Goal: Book appointment/travel/reservation

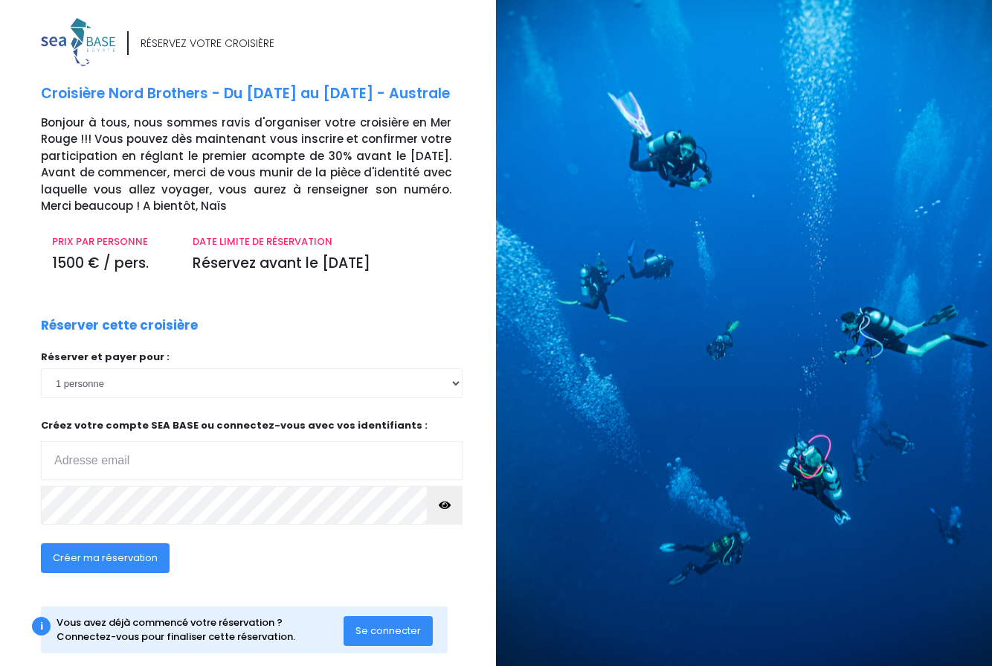
click at [138, 451] on input "email" at bounding box center [252, 460] width 422 height 39
type input "patrick.roy.2@free.fr"
click at [88, 556] on span "Créer ma réservation" at bounding box center [105, 557] width 105 height 14
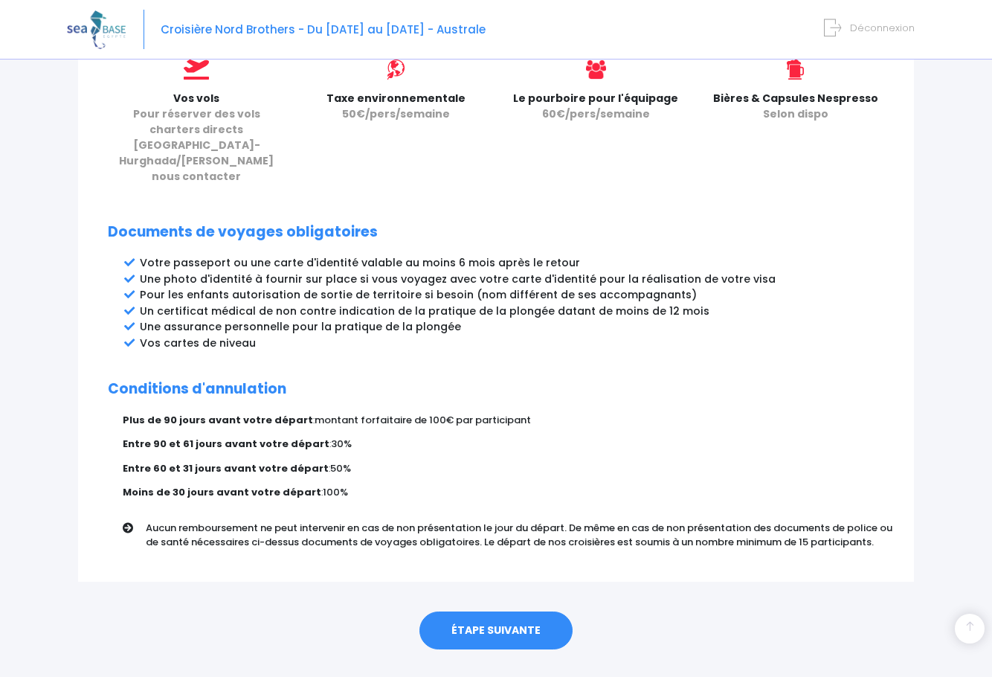
scroll to position [684, 0]
click at [507, 611] on link "ÉTAPE SUIVANTE" at bounding box center [495, 630] width 153 height 39
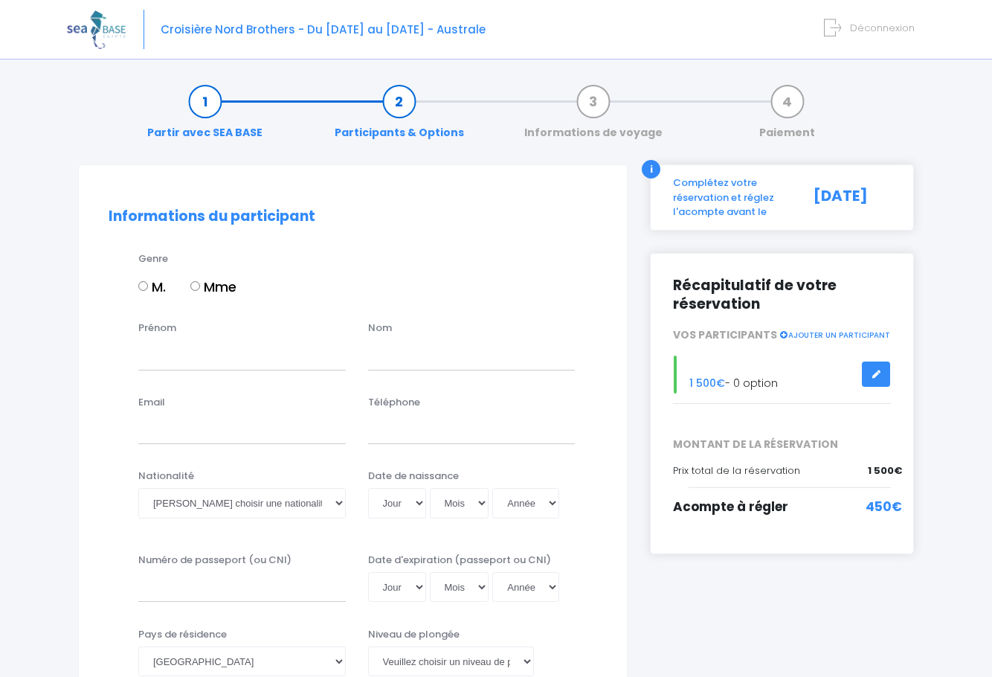
click at [145, 285] on input "M." at bounding box center [143, 286] width 10 height 10
radio input "true"
click at [163, 367] on input "Prénom" at bounding box center [242, 355] width 208 height 30
type input "Patrick"
type input "Roy"
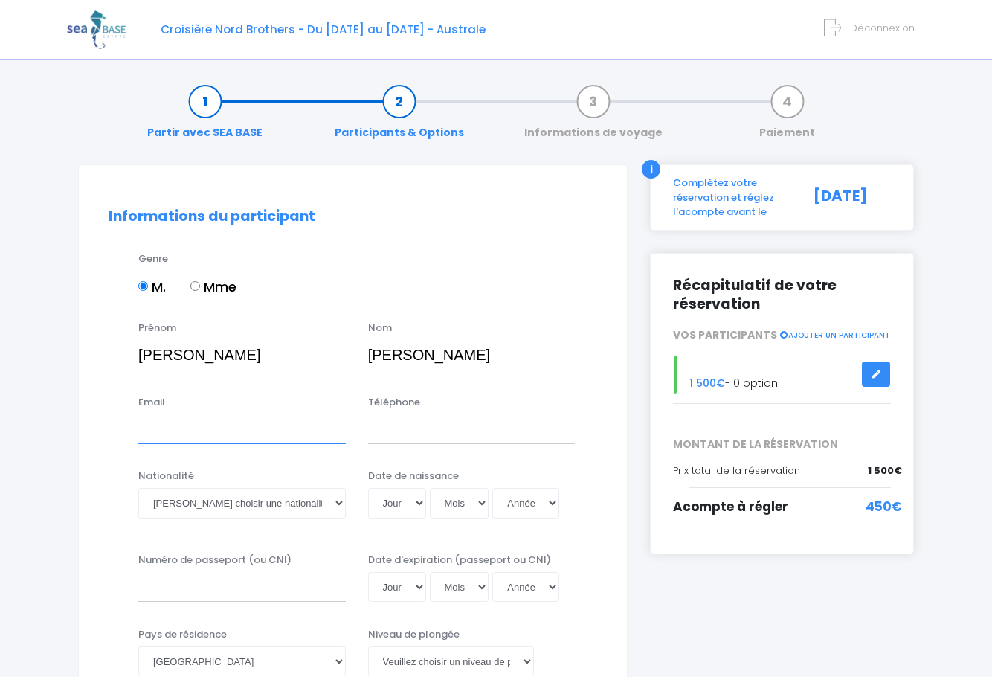
type input "contact@egse.fr"
type input "0663183854"
click at [252, 434] on input "contact@egse.fr" at bounding box center [242, 429] width 208 height 30
type input "patrick.roy.2@free.fr"
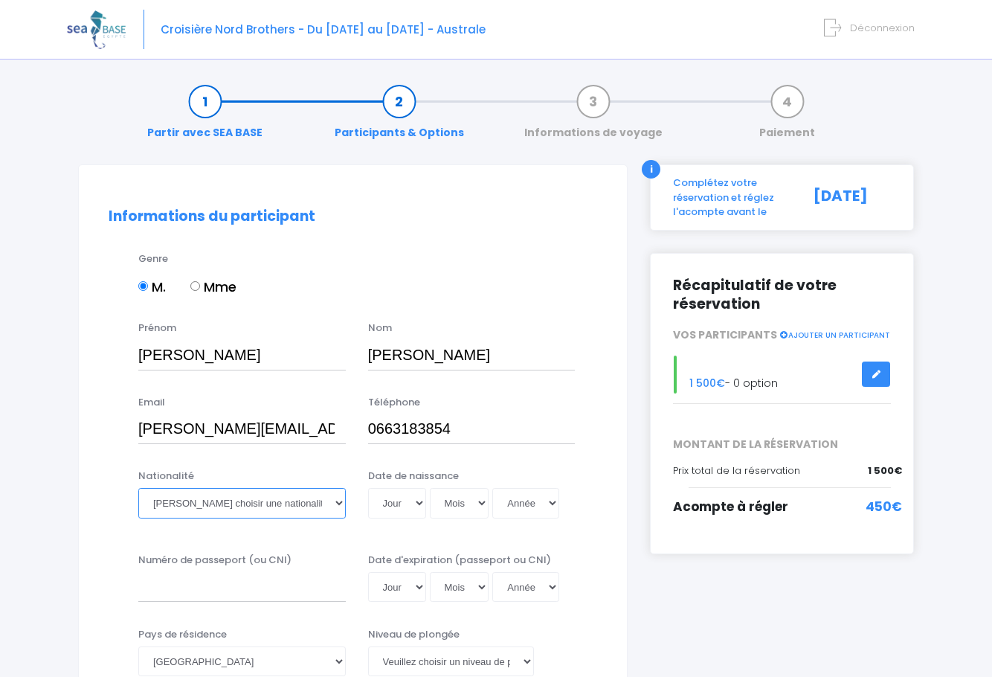
click at [340, 501] on select "Veuillez choisir une nationalité Afghane Albanaise Algerienne Allemande America…" at bounding box center [242, 503] width 208 height 30
select select "Française"
click at [138, 488] on select "Veuillez choisir une nationalité Afghane Albanaise Algerienne Allemande America…" at bounding box center [242, 503] width 208 height 30
click at [421, 502] on select "Jour 01 02 03 04 05 06 07 08 09 10 11 12 13 14 15 16 17 18 19 20 21 22 23 24 25…" at bounding box center [397, 503] width 58 height 30
select select "04"
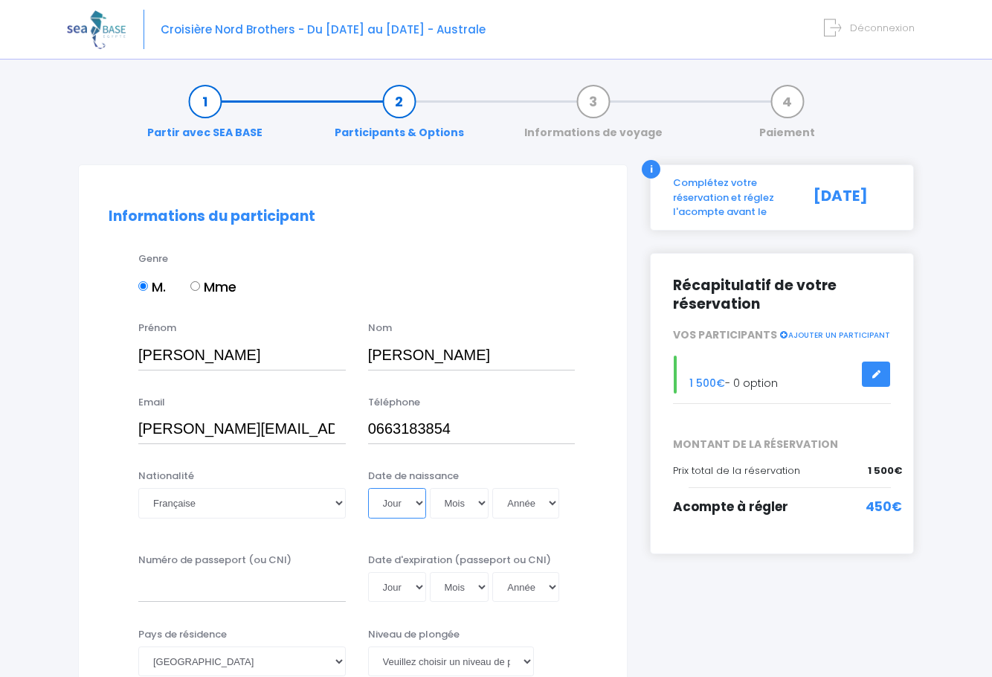
click at [368, 488] on select "Jour 01 02 03 04 05 06 07 08 09 10 11 12 13 14 15 16 17 18 19 20 21 22 23 24 25…" at bounding box center [397, 503] width 58 height 30
click at [478, 498] on select "Mois 01 02 03 04 05 06 07 08 09 10 11 12" at bounding box center [460, 503] width 60 height 30
select select "12"
click at [430, 488] on select "Mois 01 02 03 04 05 06 07 08 09 10 11 12" at bounding box center [460, 503] width 60 height 30
click at [553, 504] on select "Année 2045 2044 2043 2042 2041 2040 2039 2038 2037 2036 2035 2034 2033 2032 203…" at bounding box center [525, 503] width 67 height 30
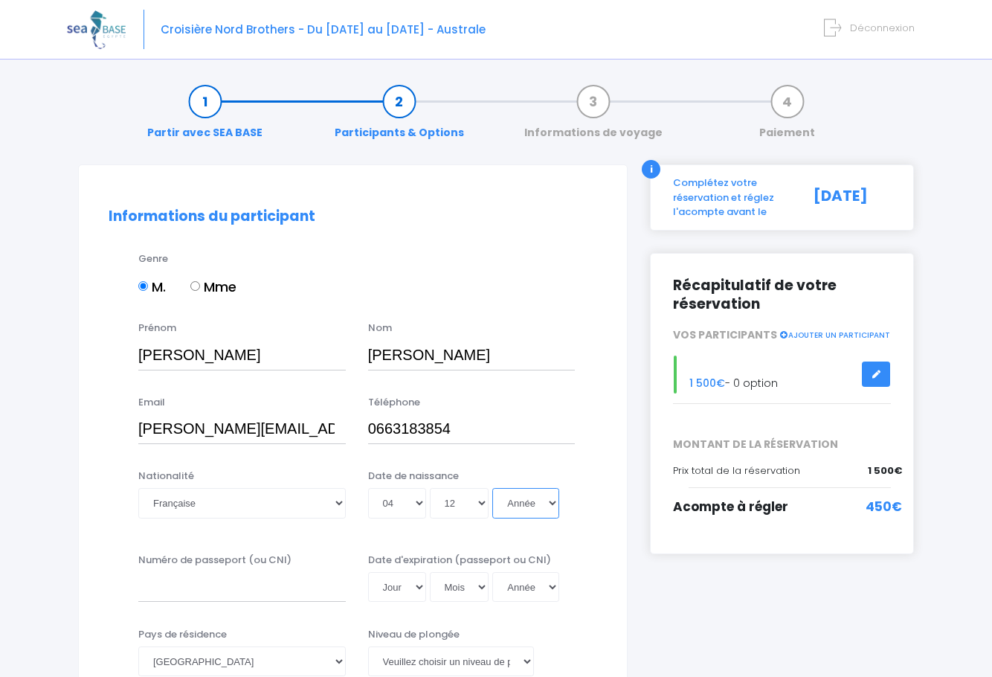
select select "1960"
click at [492, 488] on select "Année 2045 2044 2043 2042 2041 2040 2039 2038 2037 2036 2035 2034 2033 2032 203…" at bounding box center [525, 503] width 67 height 30
type input "1960-12-04"
click at [161, 593] on input "Numéro de passeport (ou CNI)" at bounding box center [242, 587] width 208 height 30
click at [187, 588] on input "17DI94962" at bounding box center [242, 587] width 208 height 30
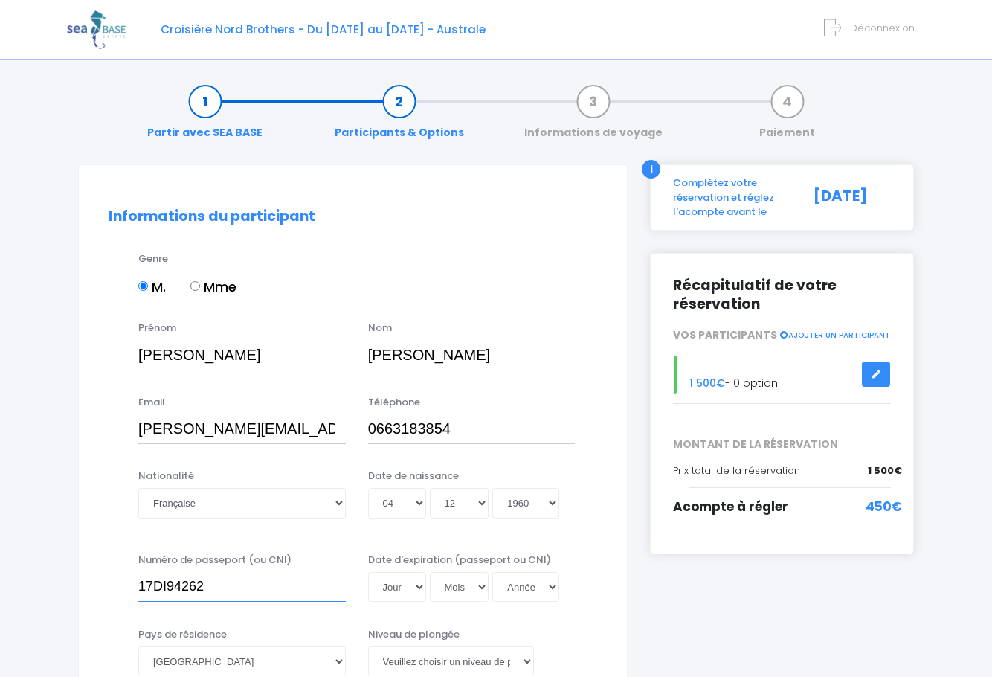
type input "17DI94262"
click at [423, 582] on select "Jour 01 02 03 04 05 06 07 08 09 10 11 12 13 14 15 16 17 18 19 20 21 22 23 24 25…" at bounding box center [397, 587] width 58 height 30
select select "21"
click at [368, 572] on select "Jour 01 02 03 04 05 06 07 08 09 10 11 12 13 14 15 16 17 18 19 20 21 22 23 24 25…" at bounding box center [397, 587] width 58 height 30
click at [482, 585] on select "Mois 01 02 03 04 05 06 07 08 09 10 11 12" at bounding box center [460, 587] width 60 height 30
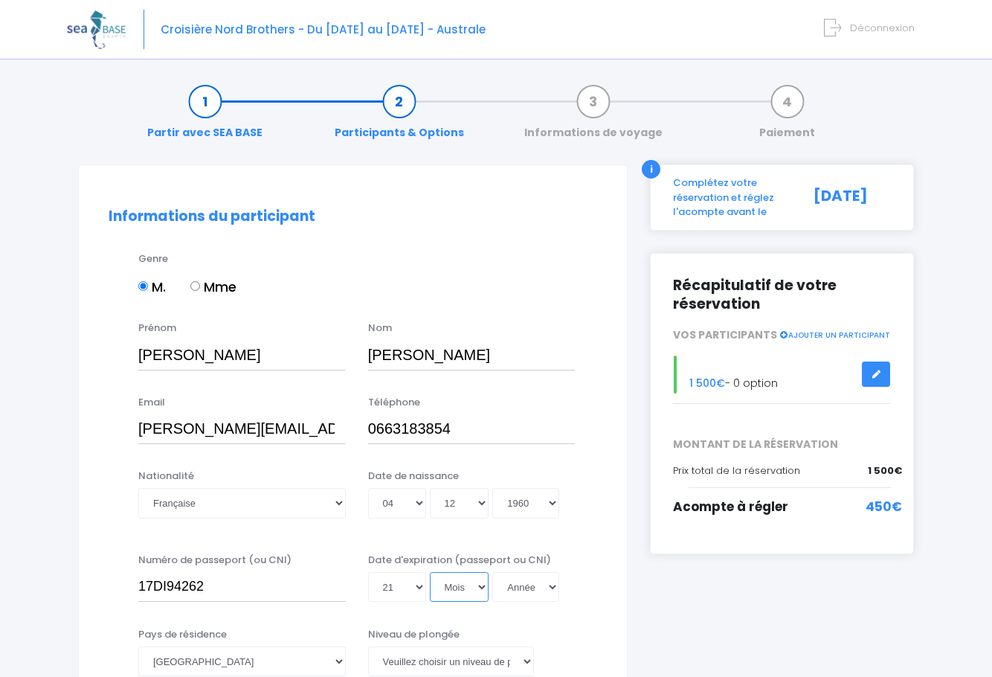
select select "08"
click at [430, 572] on select "Mois 01 02 03 04 05 06 07 08 09 10 11 12" at bounding box center [460, 587] width 60 height 30
click at [553, 583] on select "Année 2045 2044 2043 2042 2041 2040 2039 2038 2037 2036 2035 2034 2033 2032 203…" at bounding box center [525, 587] width 67 height 30
select select "2027"
click at [492, 572] on select "Année 2045 2044 2043 2042 2041 2040 2039 2038 2037 2036 2035 2034 2033 2032 203…" at bounding box center [525, 587] width 67 height 30
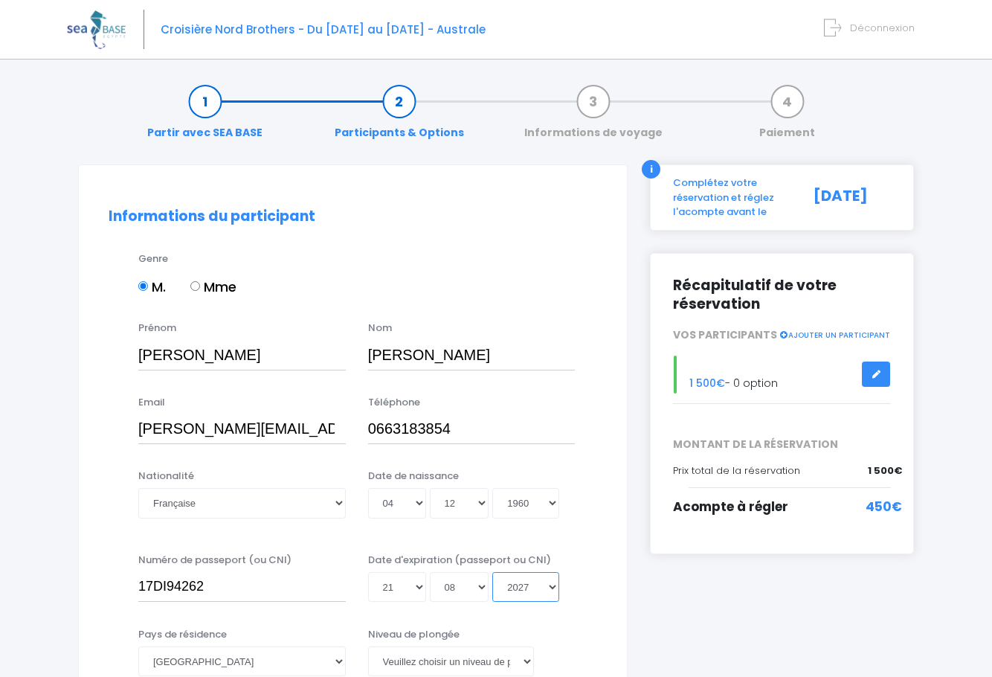
type input "2027-08-21"
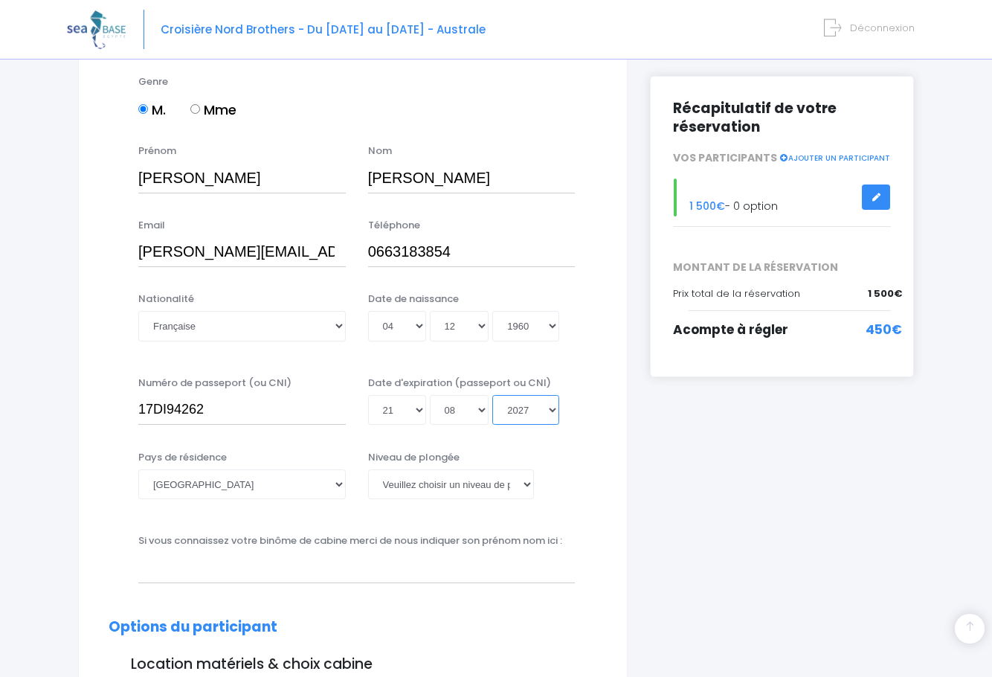
scroll to position [273, 0]
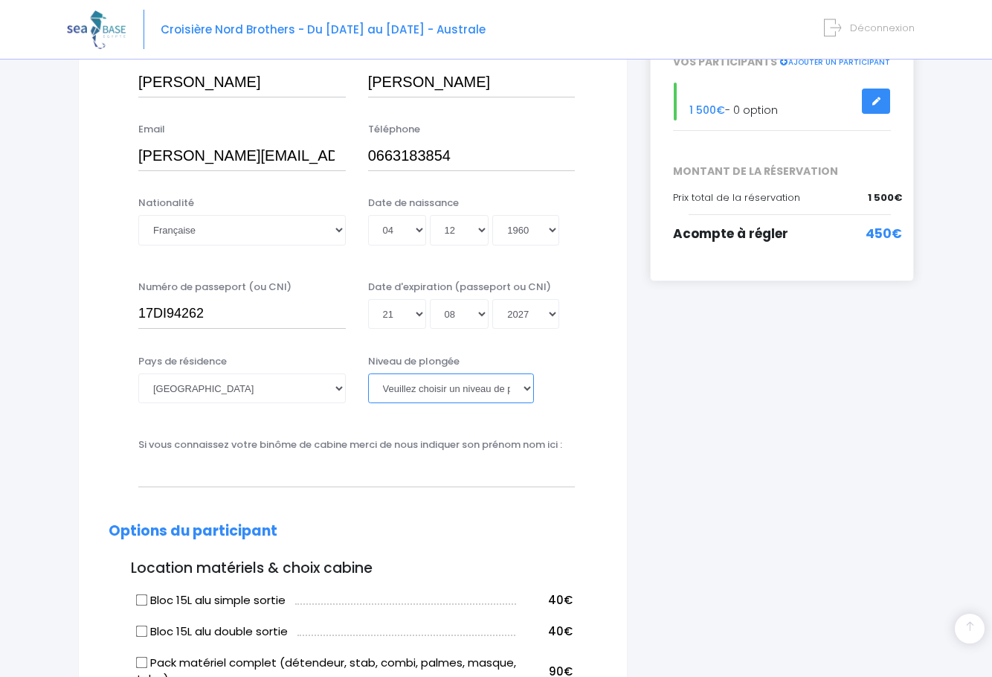
click at [525, 383] on select "Veuillez choisir un niveau de plongée Non plongeur Junior OW diver Adventure OW…" at bounding box center [451, 388] width 166 height 30
select select "N3"
click at [368, 373] on select "Veuillez choisir un niveau de plongée Non plongeur Junior OW diver Adventure OW…" at bounding box center [451, 388] width 166 height 30
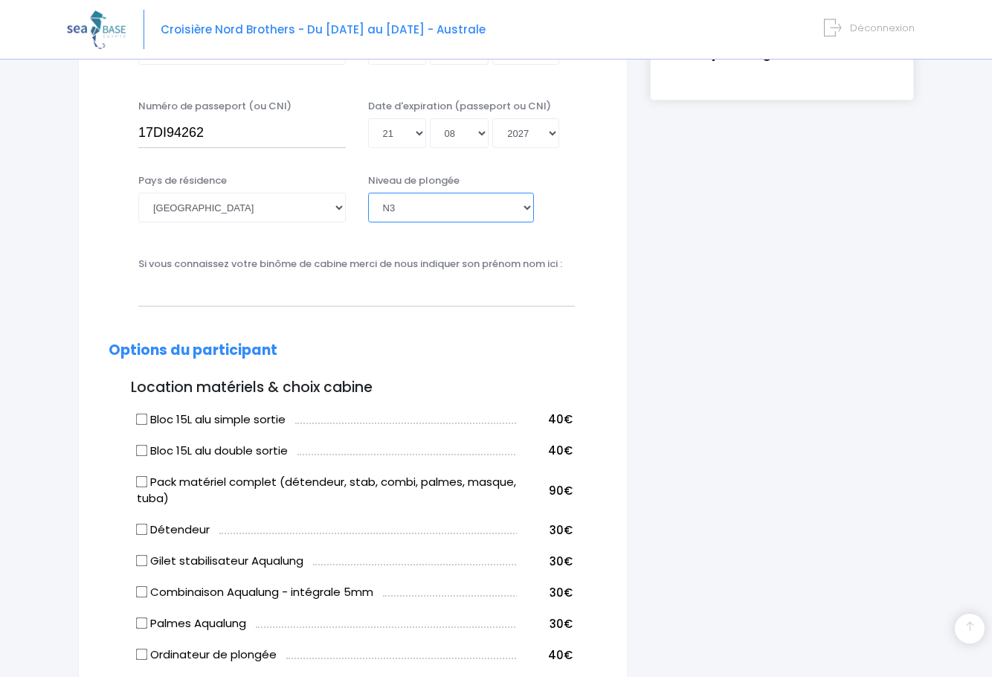
scroll to position [545, 0]
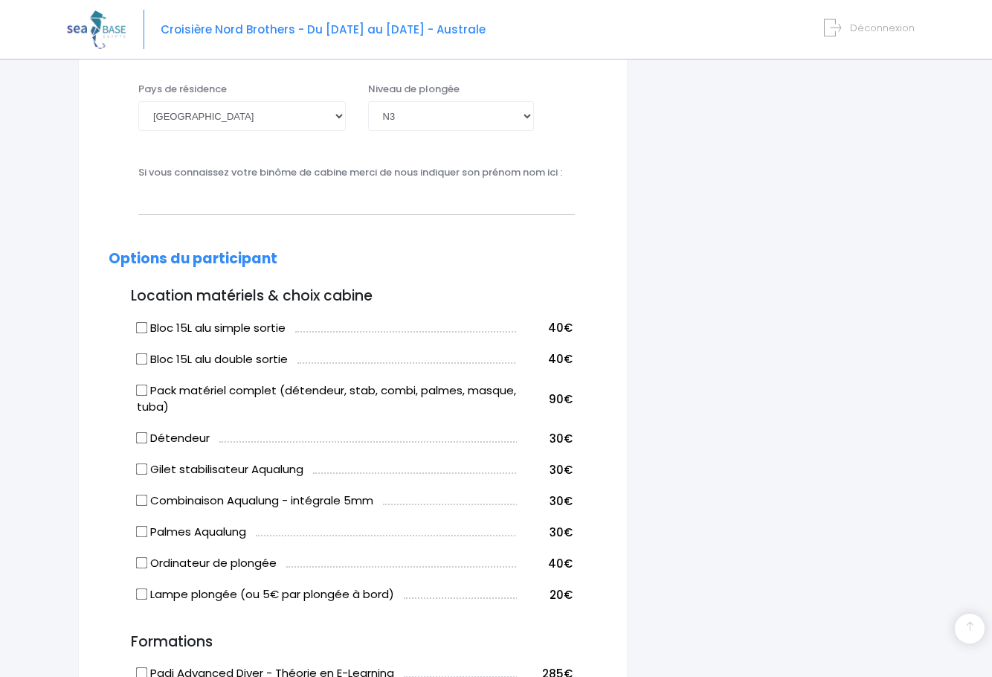
click at [141, 326] on input "Bloc 15L alu simple sortie" at bounding box center [142, 327] width 12 height 12
checkbox input "true"
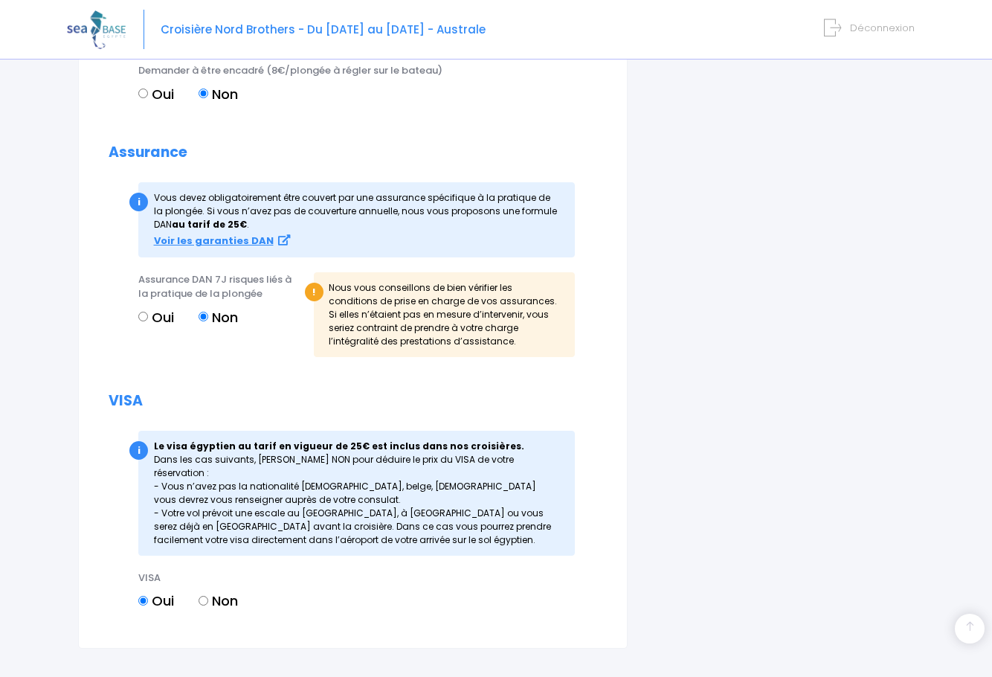
scroll to position [1455, 0]
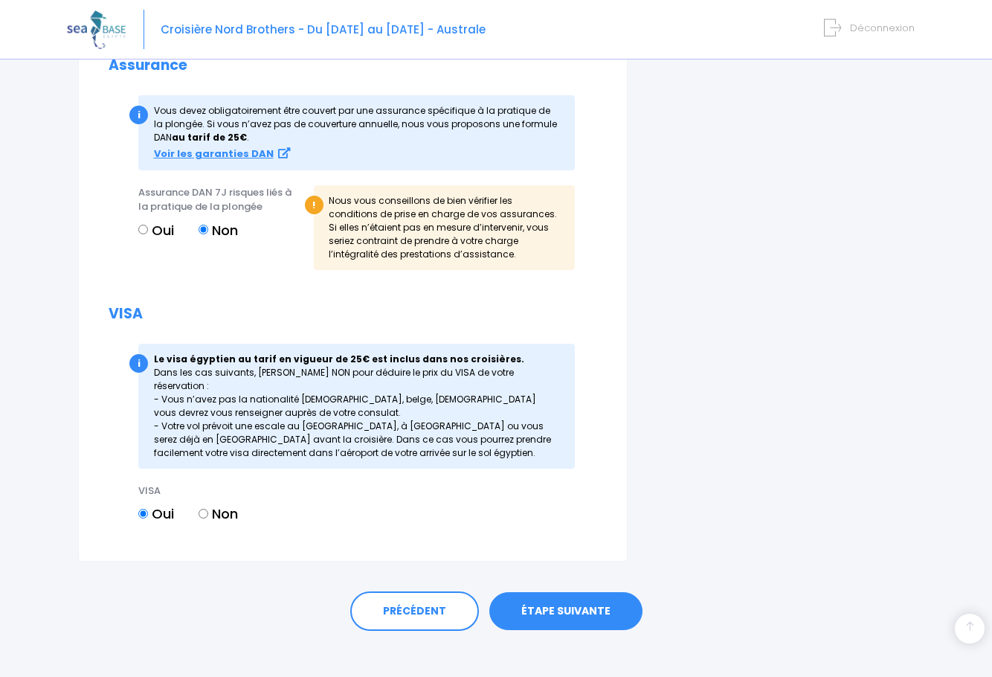
click at [569, 596] on link "ÉTAPE SUIVANTE" at bounding box center [565, 611] width 153 height 39
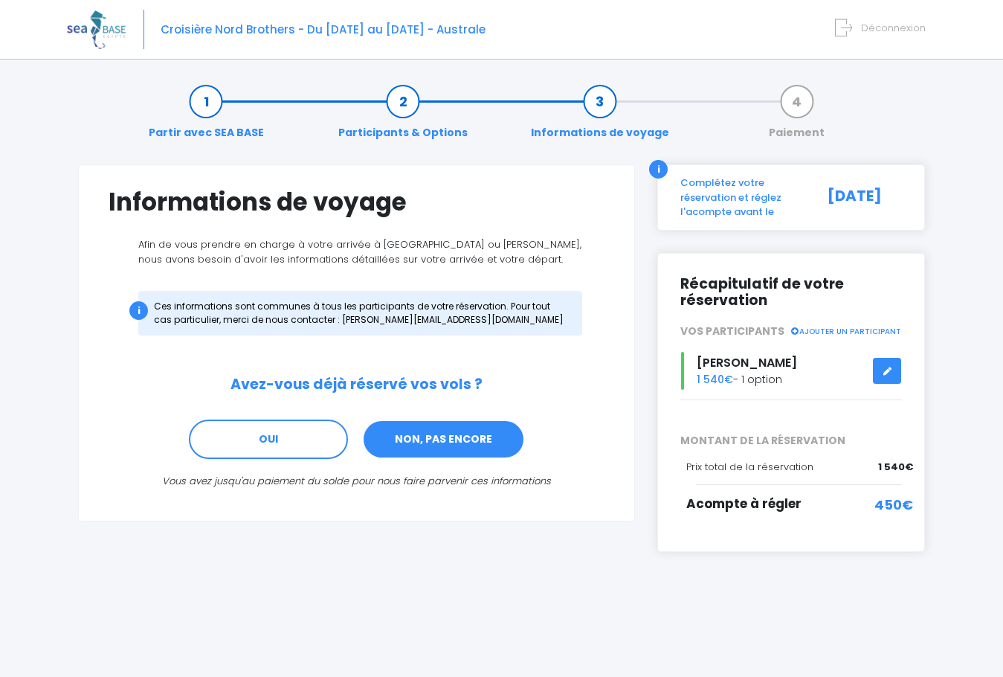
click at [439, 437] on link "NON, PAS ENCORE" at bounding box center [443, 439] width 163 height 40
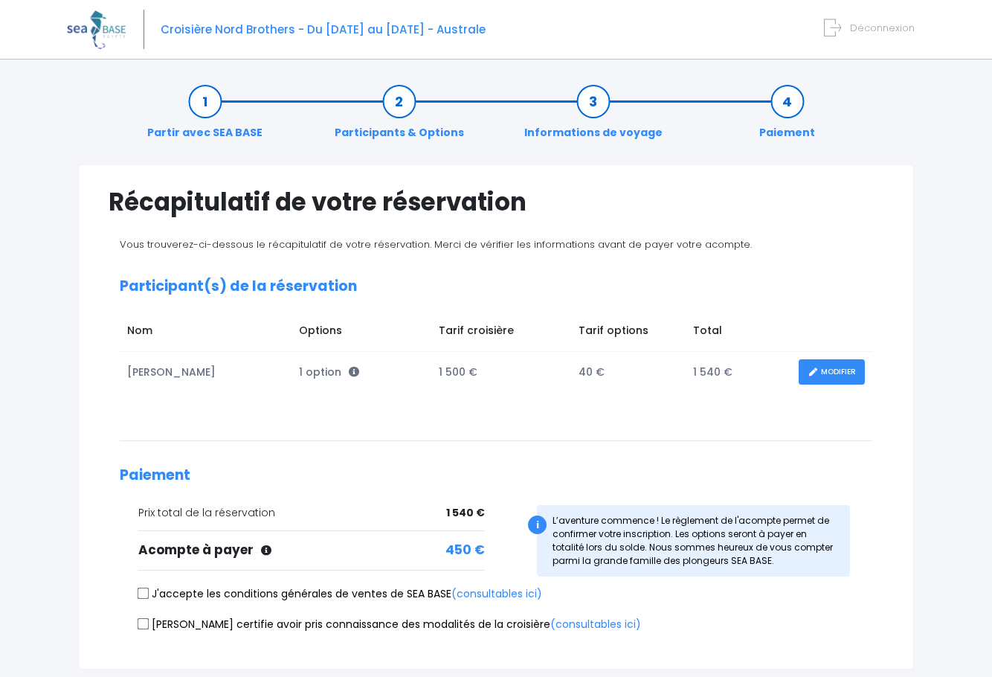
click at [141, 592] on input "J'accepte les conditions générales de ventes de SEA BASE (consultables ici)" at bounding box center [144, 594] width 12 height 12
checkbox input "true"
click at [146, 622] on input "Je certifie avoir pris connaissance des modalités de la croisière (consultables…" at bounding box center [144, 623] width 12 height 12
checkbox input "true"
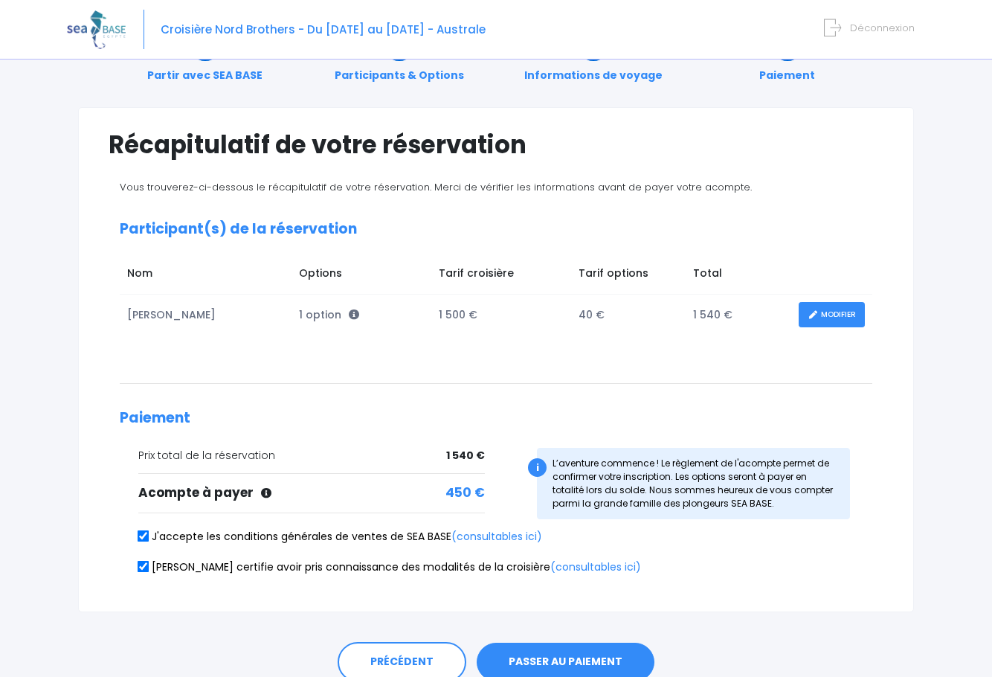
scroll to position [122, 0]
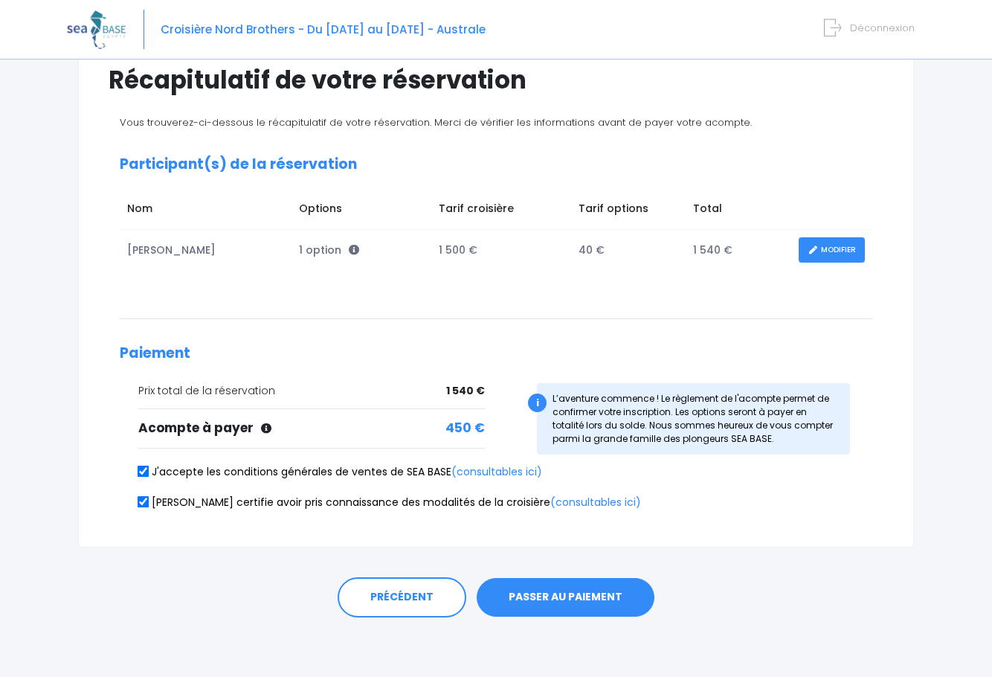
click at [564, 594] on button "PASSER AU PAIEMENT" at bounding box center [566, 597] width 178 height 39
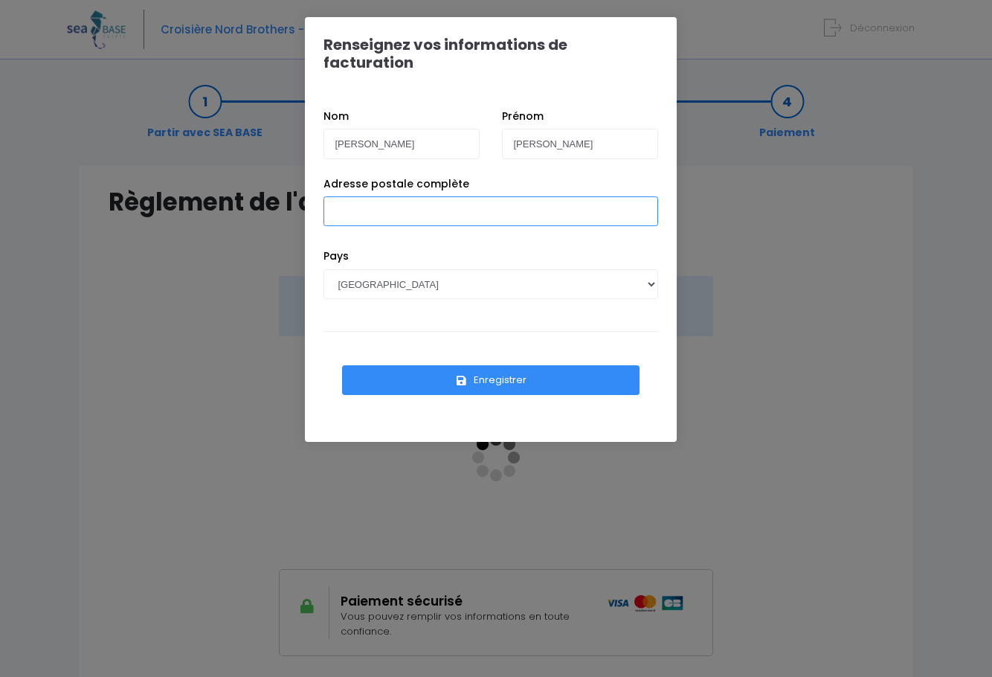
click at [407, 196] on input "Adresse postale complète" at bounding box center [491, 211] width 335 height 30
click at [497, 197] on input "[STREET_ADDRESS][PERSON_NAME]" at bounding box center [491, 211] width 335 height 30
click at [495, 196] on input "[STREET_ADDRESS][PERSON_NAME]" at bounding box center [491, 211] width 335 height 30
type input "[STREET_ADDRESS][PERSON_NAME]"
click at [489, 365] on button "Enregistrer" at bounding box center [491, 380] width 298 height 30
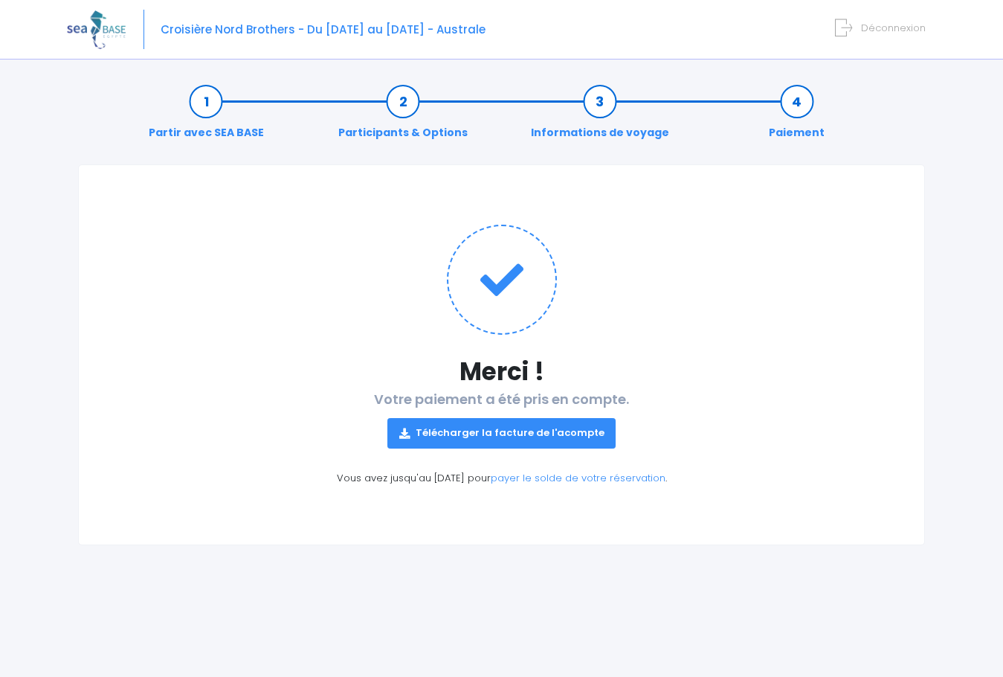
click at [498, 432] on link "Télécharger la facture de l'acompte" at bounding box center [501, 433] width 229 height 30
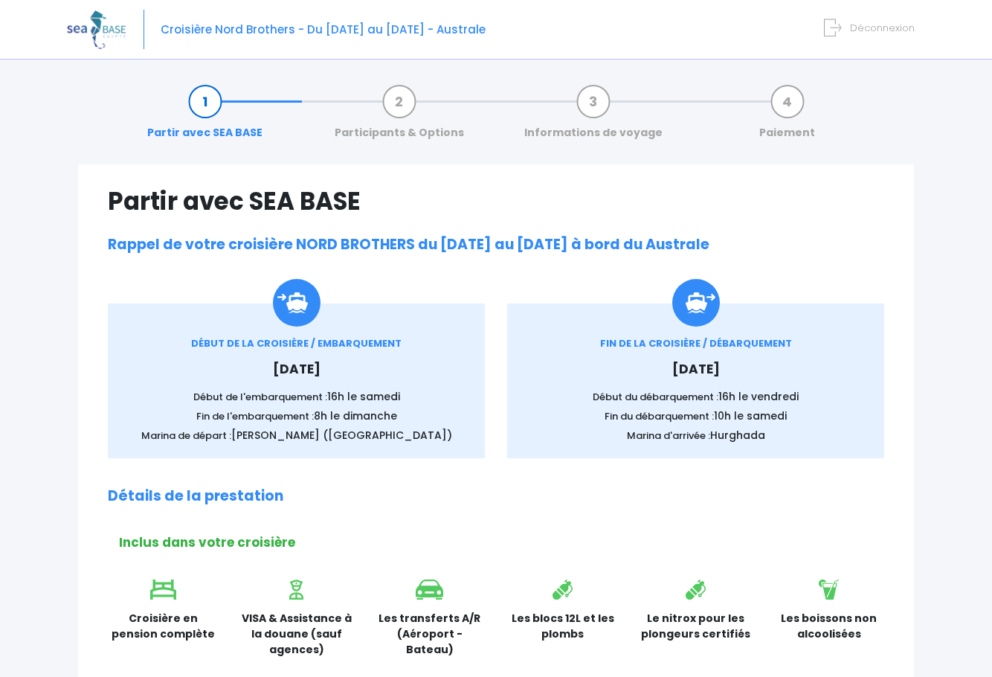
click at [881, 30] on span "Déconnexion" at bounding box center [882, 28] width 65 height 14
